Goal: Find specific page/section: Find specific page/section

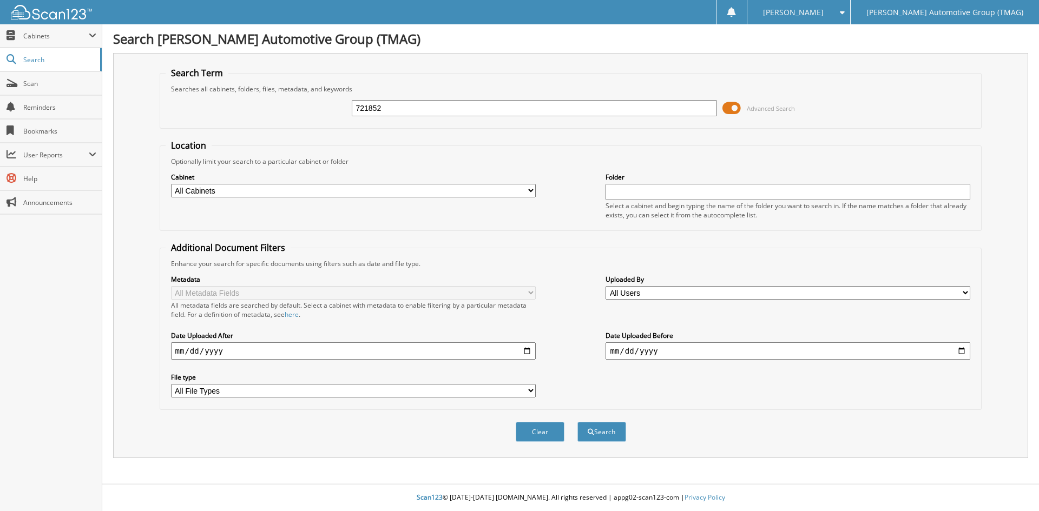
type input "721852"
click at [577, 422] on button "Search" at bounding box center [601, 432] width 49 height 20
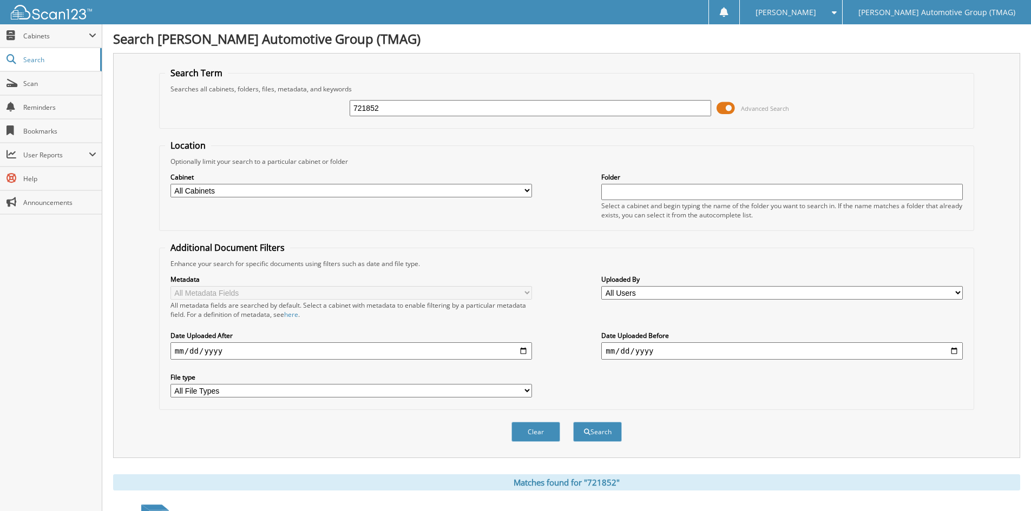
click at [386, 109] on input "721852" at bounding box center [530, 108] width 361 height 16
type input "721852V"
click at [573, 422] on button "Search" at bounding box center [597, 432] width 49 height 20
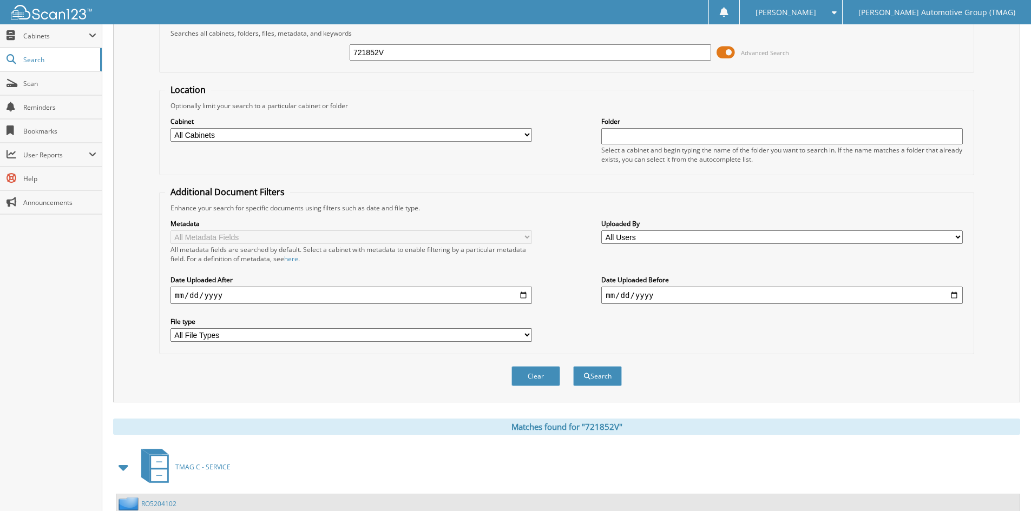
scroll to position [154, 0]
